Goal: Task Accomplishment & Management: Complete application form

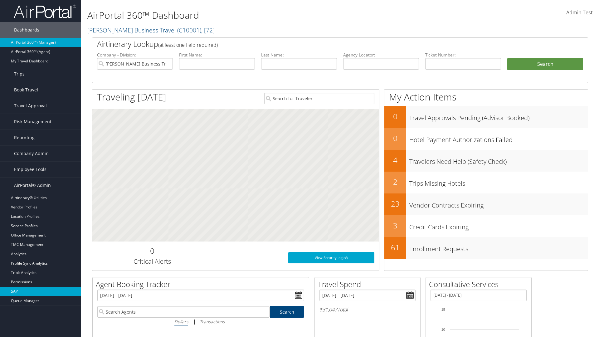
click at [41, 292] on link "SAP" at bounding box center [40, 291] width 81 height 9
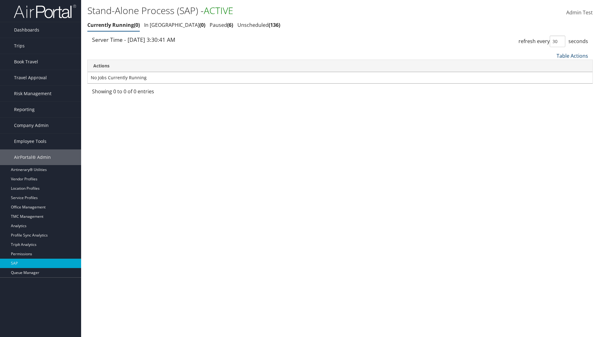
click at [573, 56] on link "Table Actions" at bounding box center [573, 55] width 32 height 7
click at [552, 76] on link "New Record" at bounding box center [552, 76] width 82 height 11
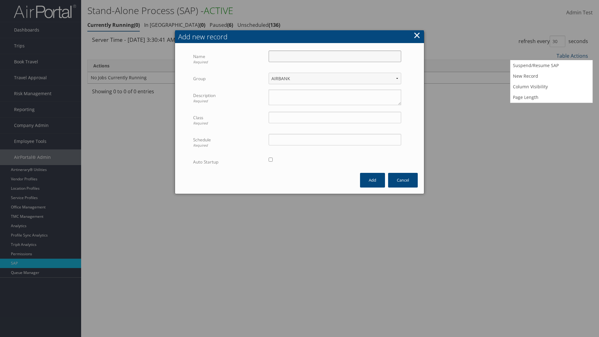
click at [335, 51] on input "Name Required" at bounding box center [335, 57] width 133 height 12
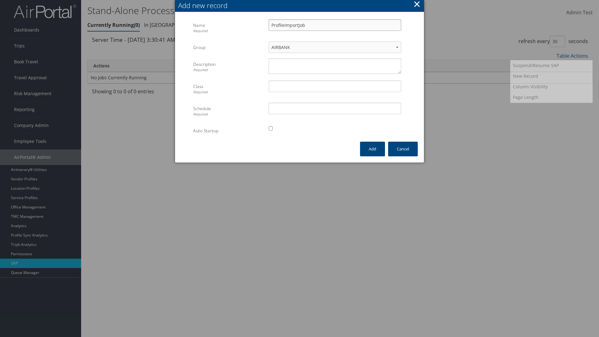
type input "ProfileImportJob"
click at [335, 66] on textarea "Description Required" at bounding box center [335, 66] width 133 height 16
type textarea "Test"
click at [335, 86] on input "Class Required" at bounding box center [335, 87] width 133 height 12
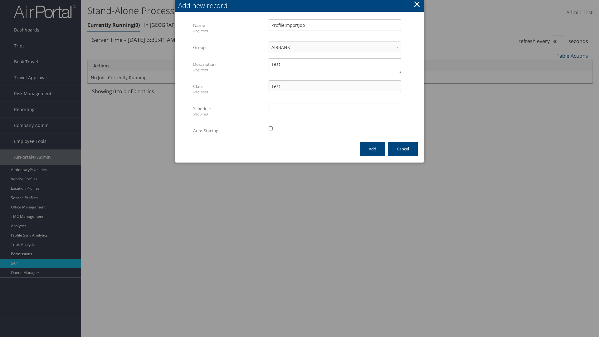
type input "Test"
click at [335, 108] on input "Schedule Required" at bounding box center [335, 109] width 133 height 12
type input "Test"
click at [271, 128] on input "checkbox" at bounding box center [271, 128] width 4 height 4
checkbox input "true"
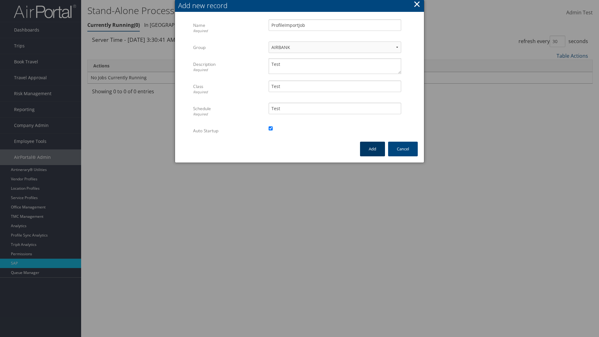
click at [373, 149] on button "Add" at bounding box center [372, 149] width 25 height 15
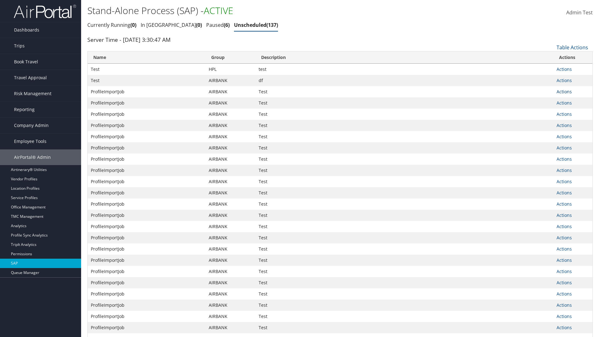
click at [564, 91] on link "Actions" at bounding box center [564, 92] width 15 height 6
